Goal: Information Seeking & Learning: Find contact information

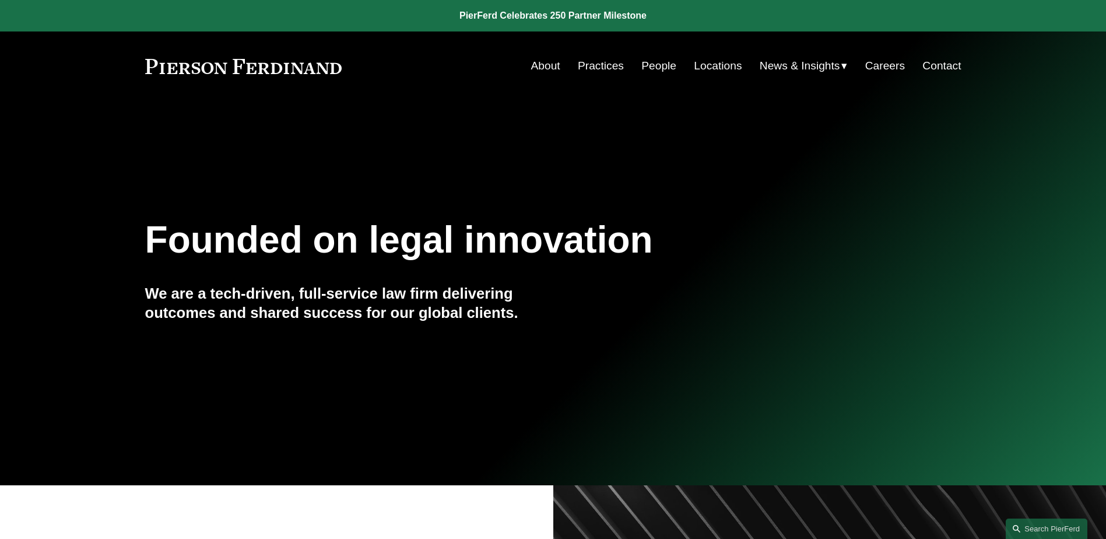
click at [657, 69] on link "People" at bounding box center [658, 66] width 35 height 22
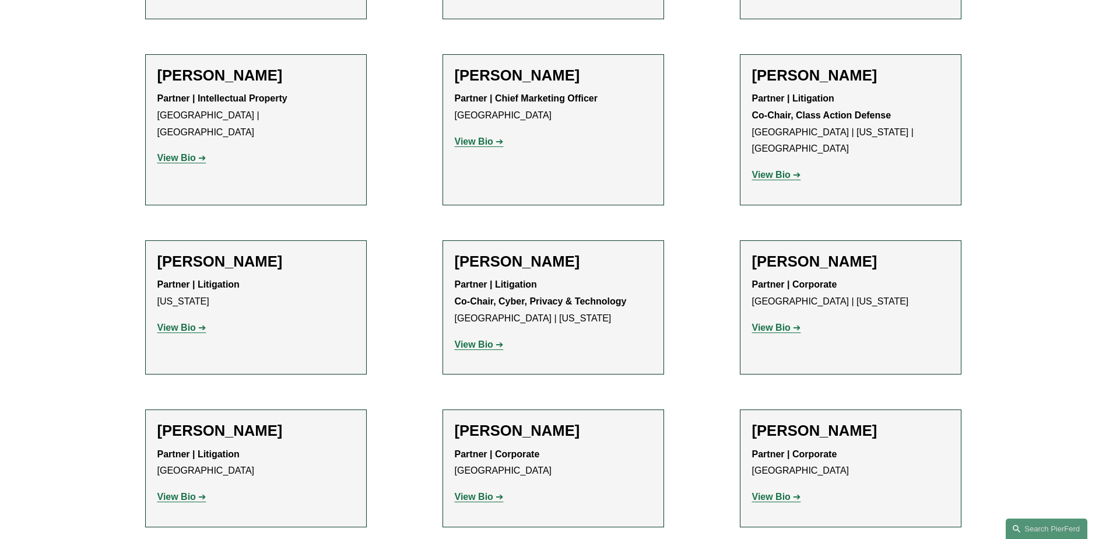
scroll to position [10379, 0]
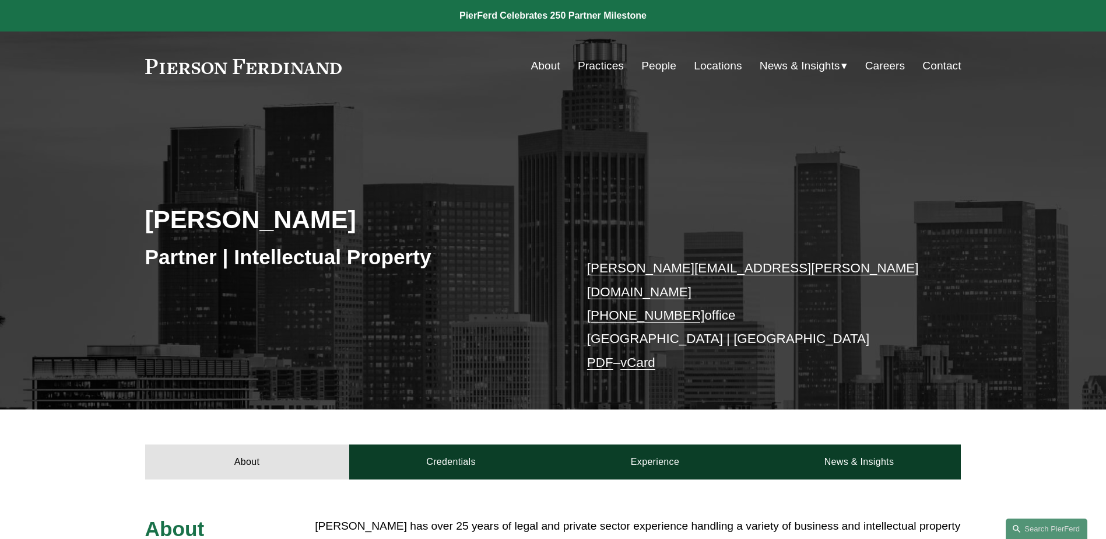
click at [653, 70] on link "People" at bounding box center [658, 66] width 35 height 22
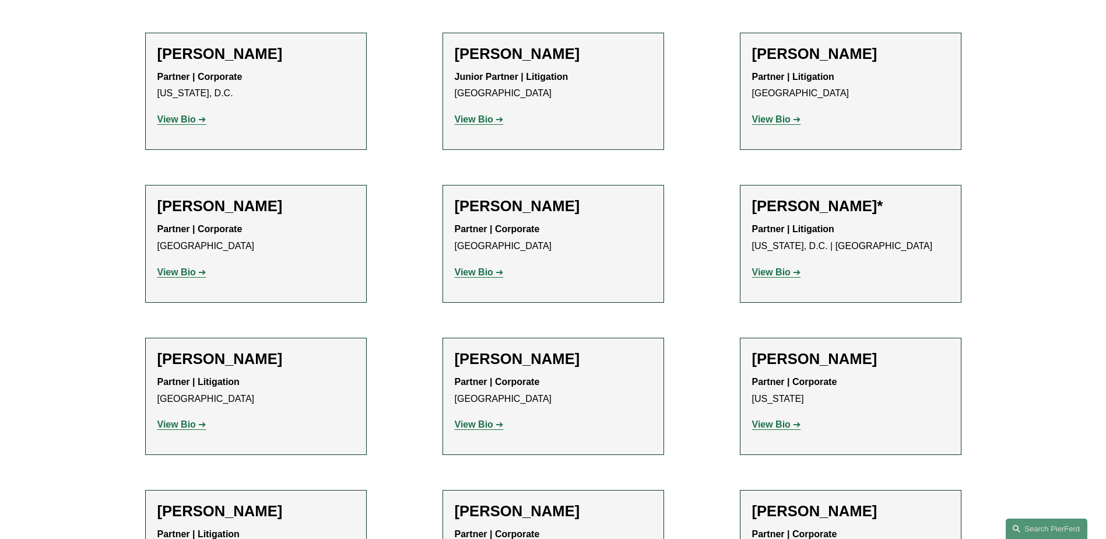
scroll to position [5714, 0]
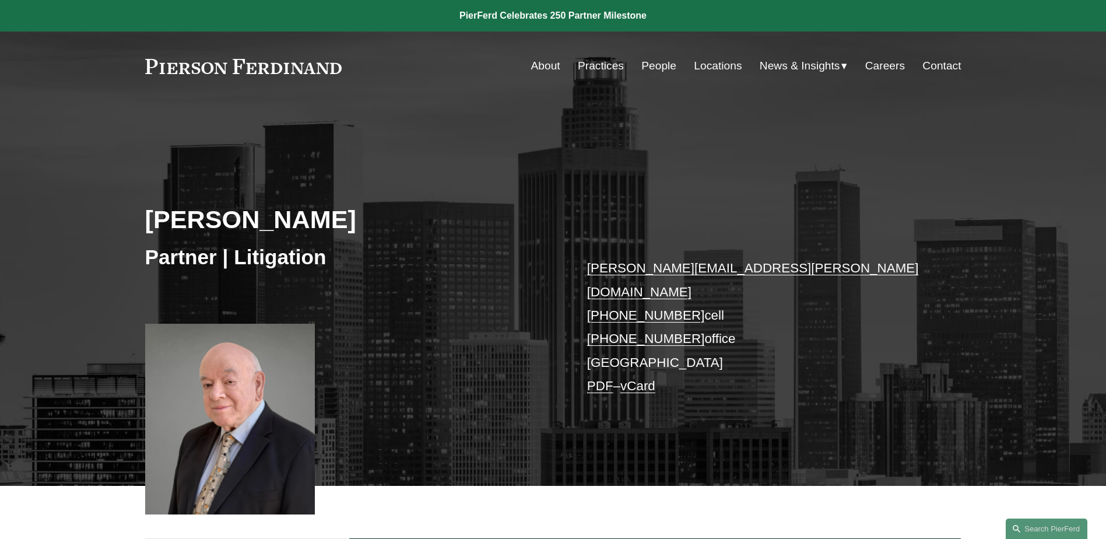
drag, startPoint x: 583, startPoint y: 314, endPoint x: 727, endPoint y: 308, distance: 144.2
click at [727, 308] on div "Ezequiel Gutierrez Partner | Litigation ezequiel.gutierrez@pierferd.com +1.310.…" at bounding box center [553, 310] width 1106 height 352
drag, startPoint x: 727, startPoint y: 308, endPoint x: 548, endPoint y: 327, distance: 180.0
click at [515, 326] on div "Ezequiel Gutierrez Partner | Litigation ezequiel.gutierrez@pierferd.com +1.310.…" at bounding box center [553, 310] width 1106 height 352
drag, startPoint x: 586, startPoint y: 319, endPoint x: 683, endPoint y: 318, distance: 97.4
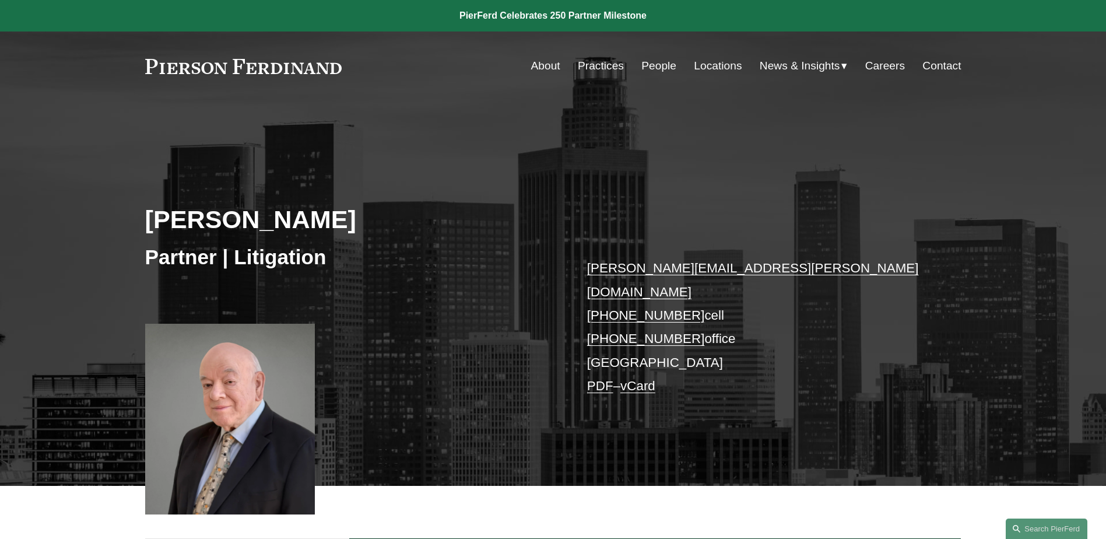
click at [683, 318] on div "Ezequiel Gutierrez Partner | Litigation ezequiel.gutierrez@pierferd.com +1.310.…" at bounding box center [553, 310] width 1106 height 352
copy link "+1.760.466.6202"
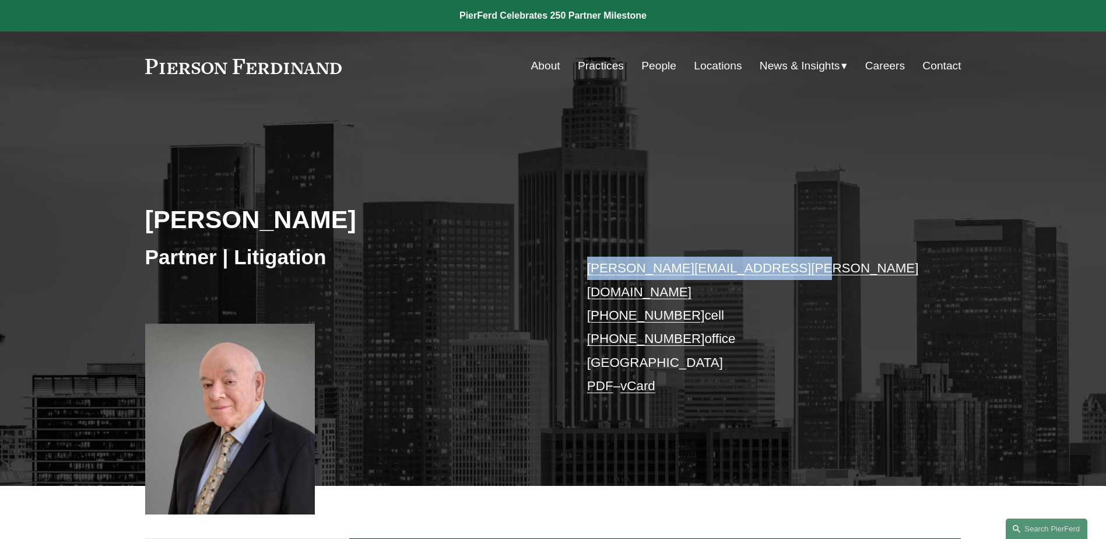
drag, startPoint x: 583, startPoint y: 272, endPoint x: 782, endPoint y: 262, distance: 199.7
click at [782, 262] on div "Ezequiel Gutierrez Partner | Litigation ezequiel.gutierrez@pierferd.com +1.310.…" at bounding box center [553, 310] width 1106 height 352
copy link "ezequiel.gutierrez@pierferd.com"
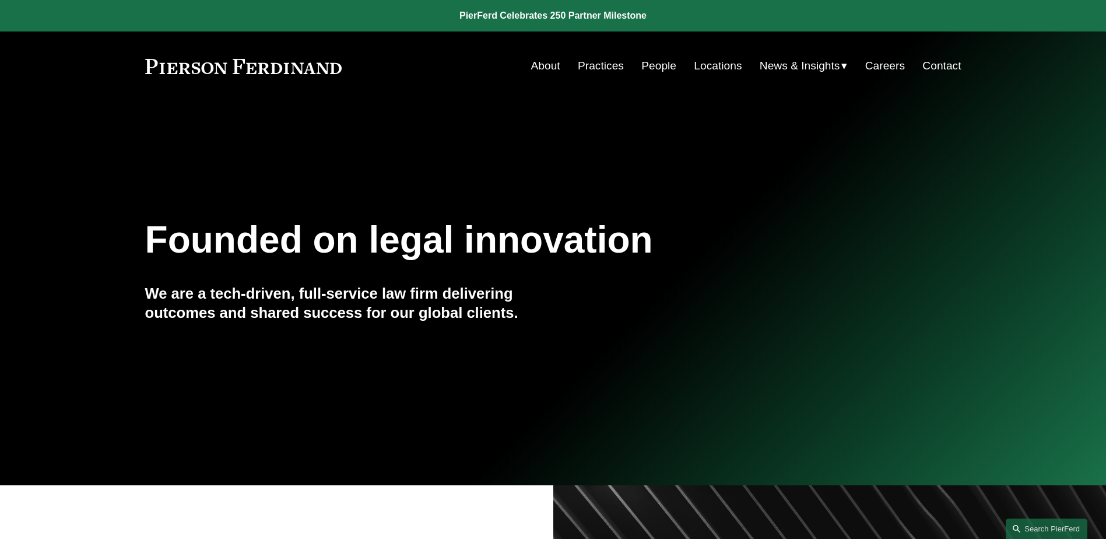
click at [649, 64] on link "People" at bounding box center [658, 66] width 35 height 22
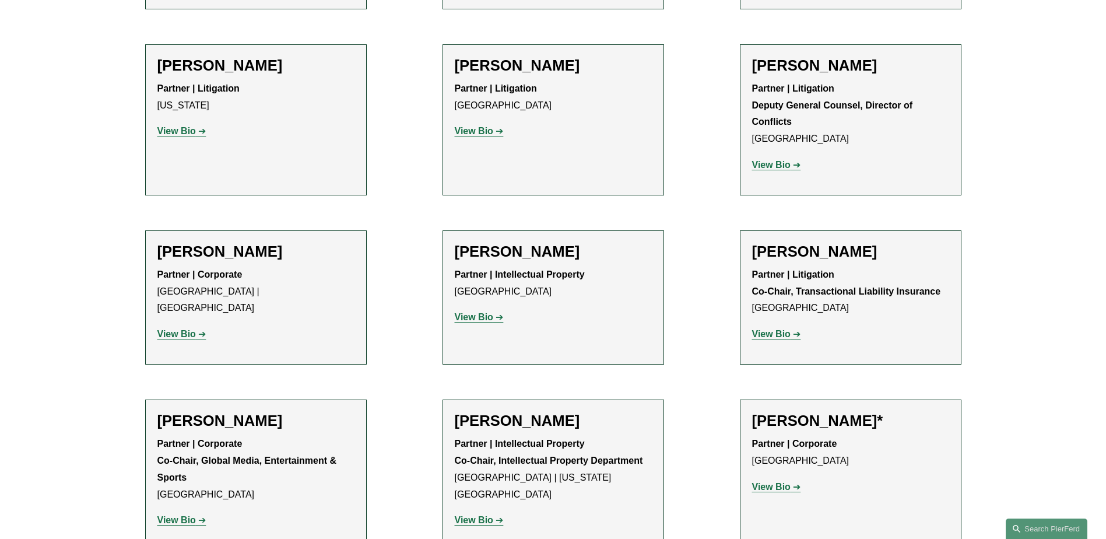
scroll to position [12828, 0]
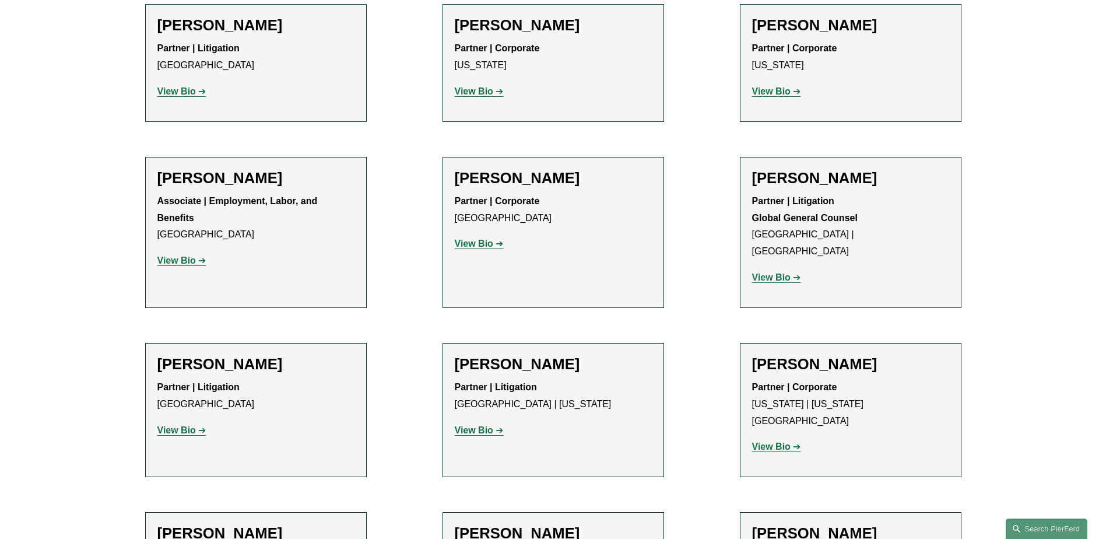
scroll to position [5831, 0]
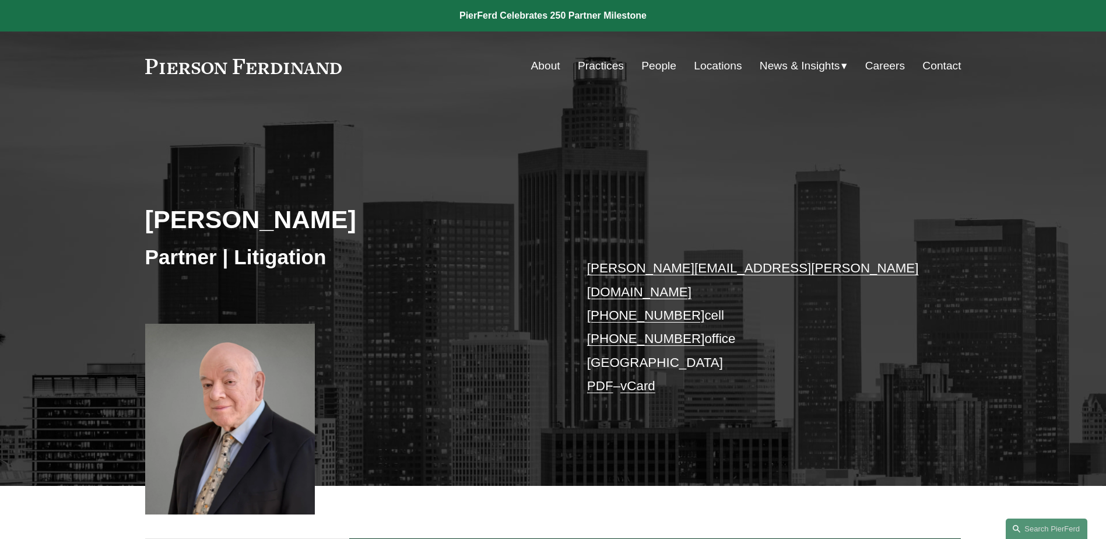
click at [602, 378] on link "PDF" at bounding box center [600, 385] width 26 height 15
